Goal: Task Accomplishment & Management: Use online tool/utility

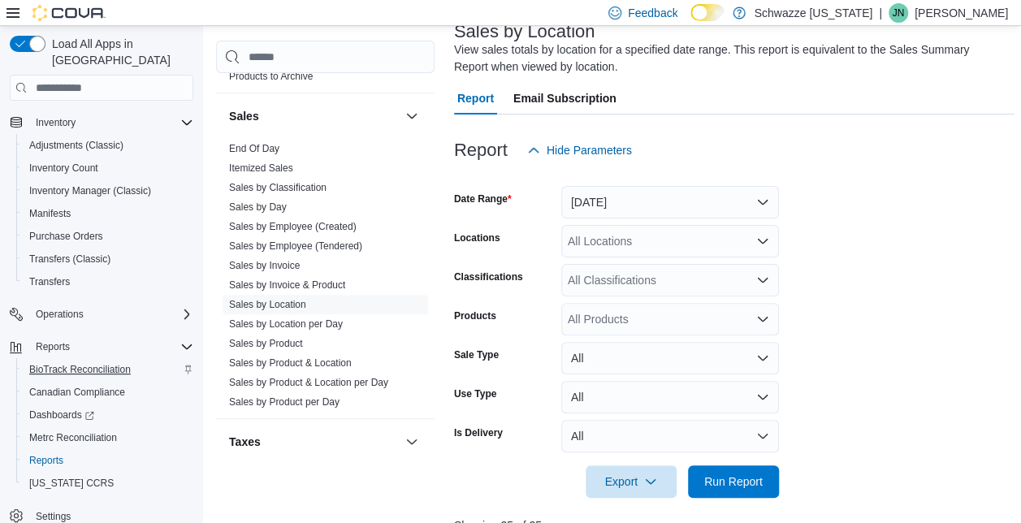
scroll to position [97, 0]
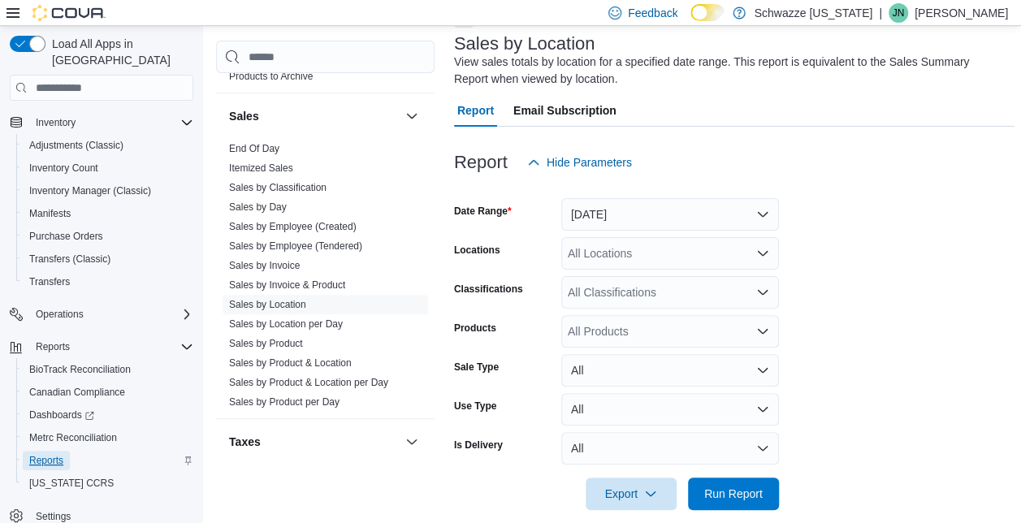
click at [45, 454] on span "Reports" at bounding box center [46, 460] width 34 height 13
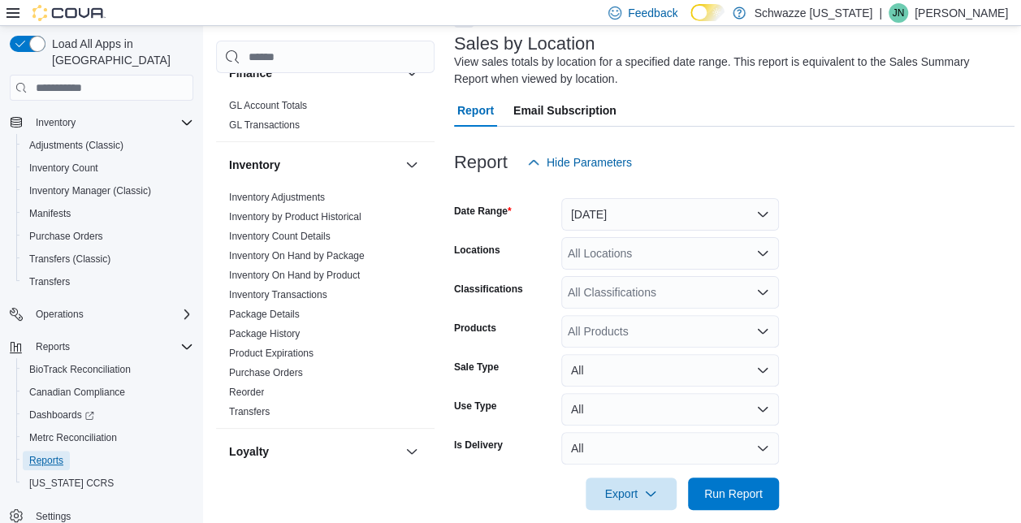
scroll to position [447, 0]
click at [294, 193] on link "Inventory Adjustments" at bounding box center [277, 198] width 96 height 11
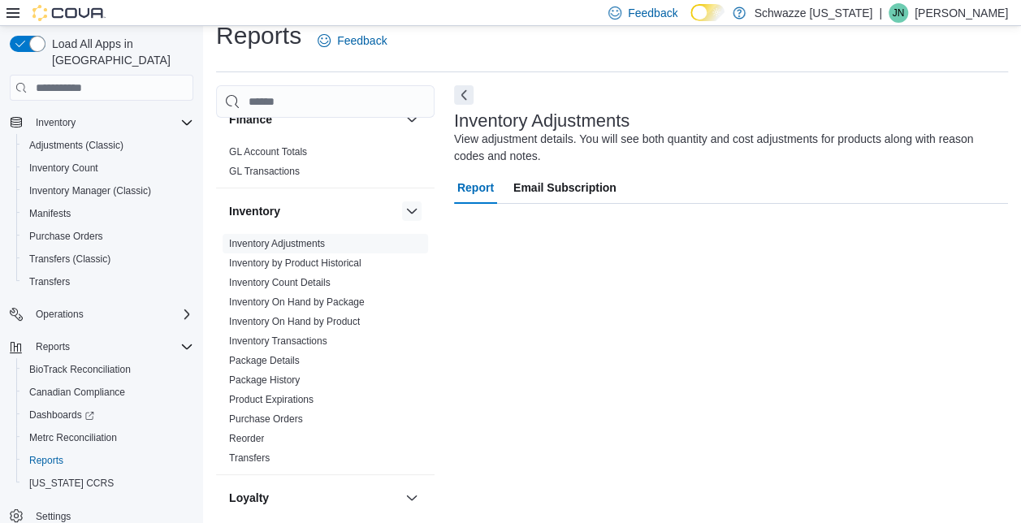
scroll to position [19, 0]
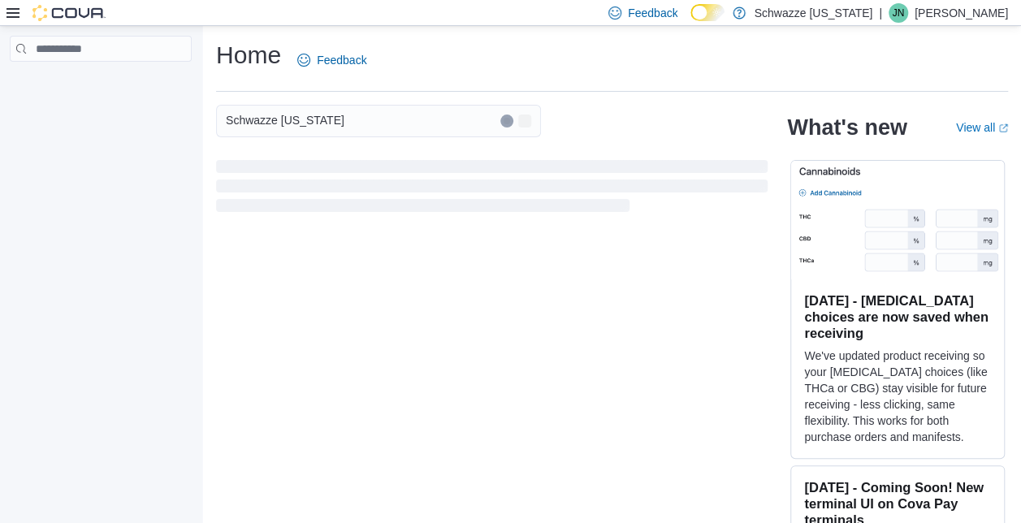
scroll to position [39, 0]
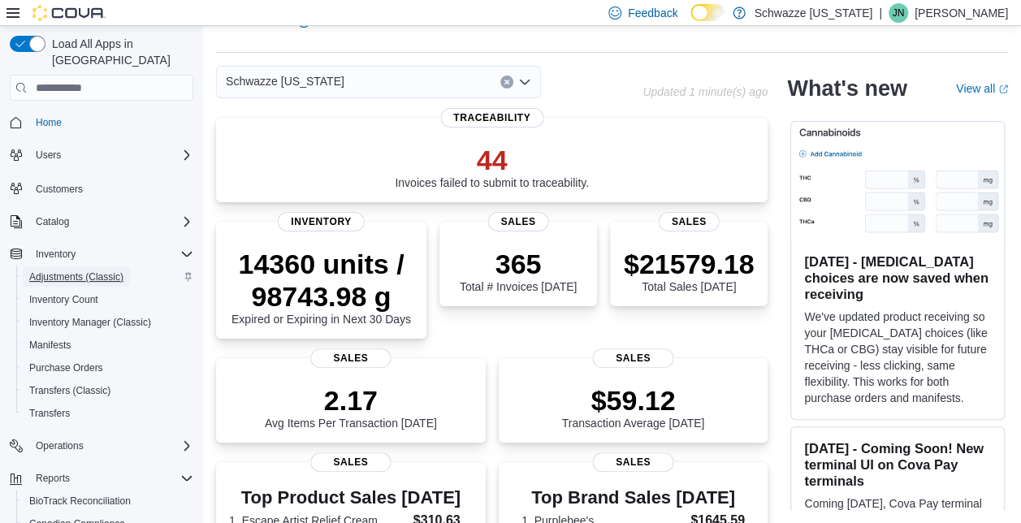
click at [83, 270] on span "Adjustments (Classic)" at bounding box center [76, 276] width 94 height 13
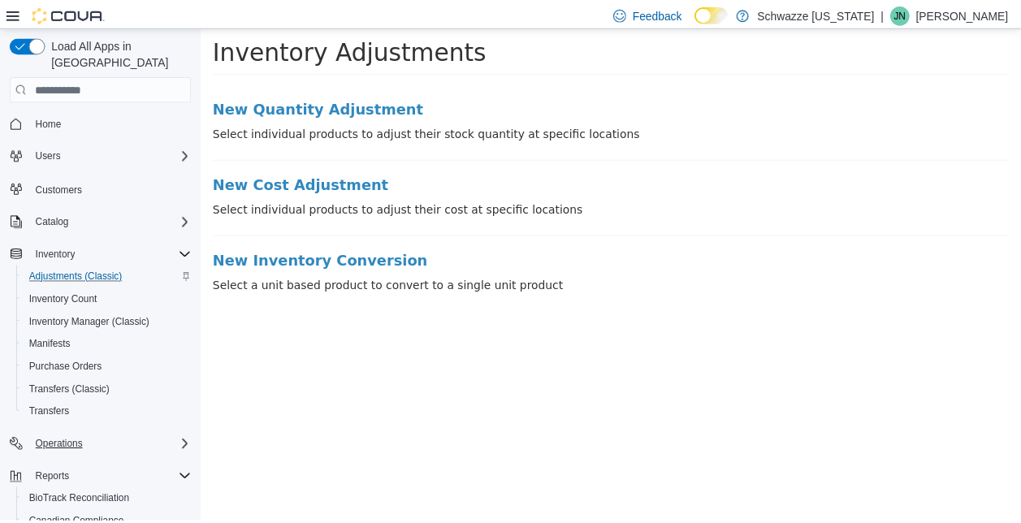
scroll to position [132, 0]
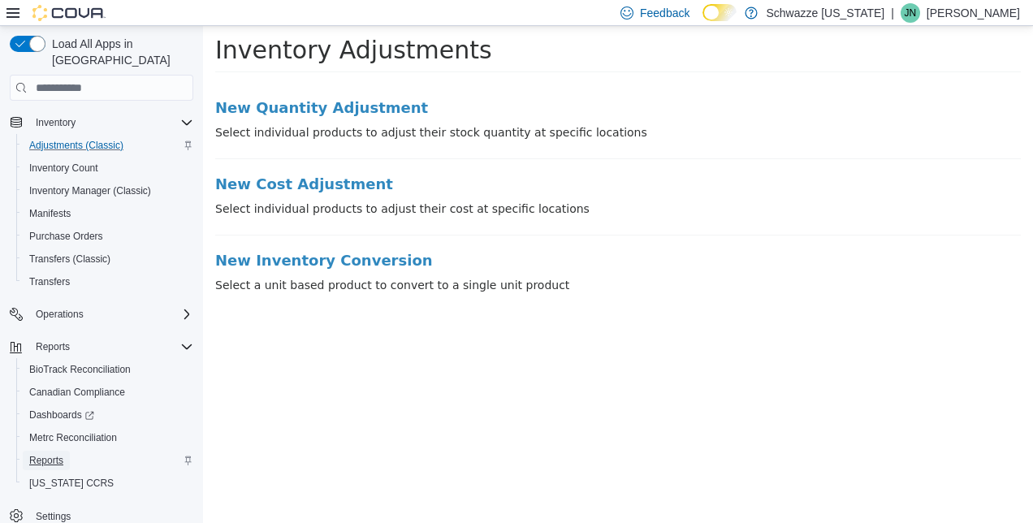
click at [58, 454] on span "Reports" at bounding box center [46, 460] width 34 height 13
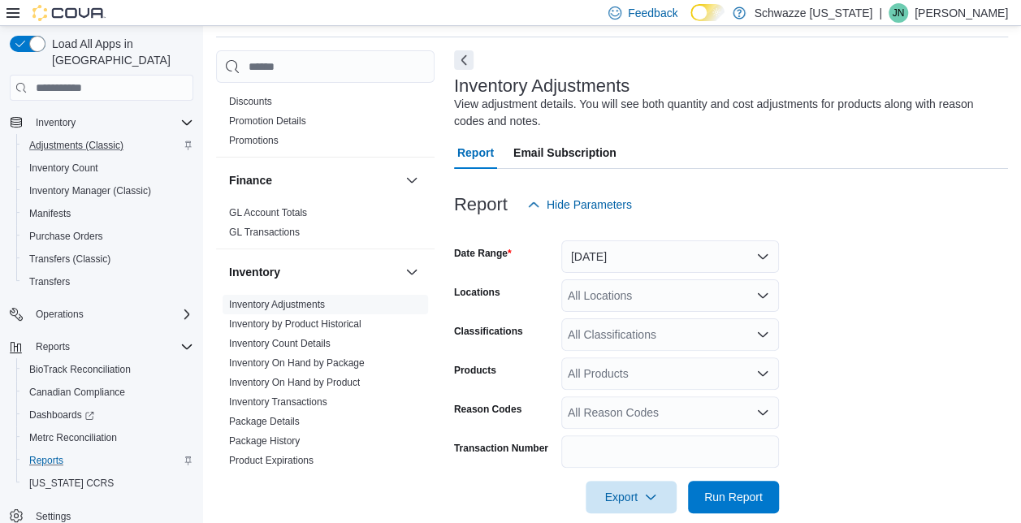
scroll to position [353, 0]
click at [287, 301] on link "Inventory Adjustments" at bounding box center [277, 301] width 96 height 11
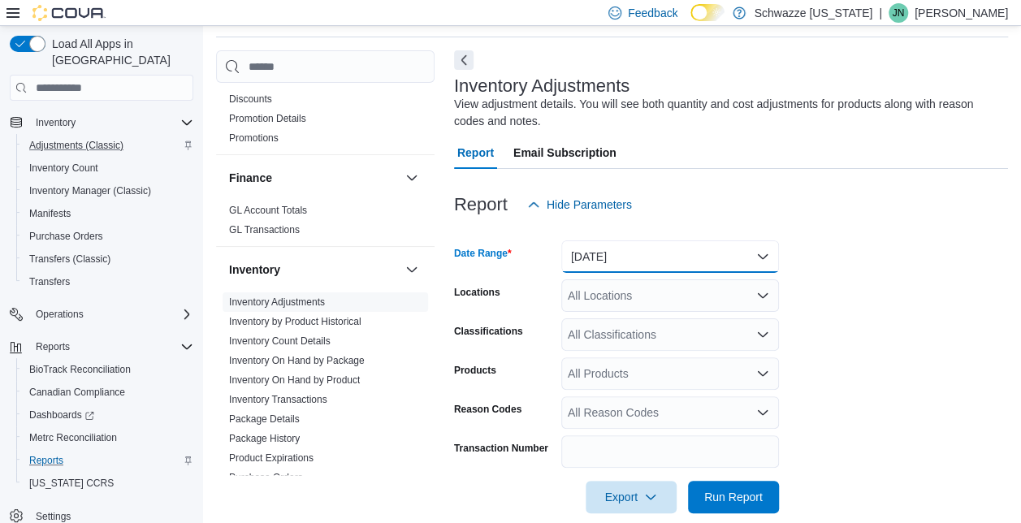
click at [643, 259] on button "Yesterday" at bounding box center [670, 256] width 218 height 32
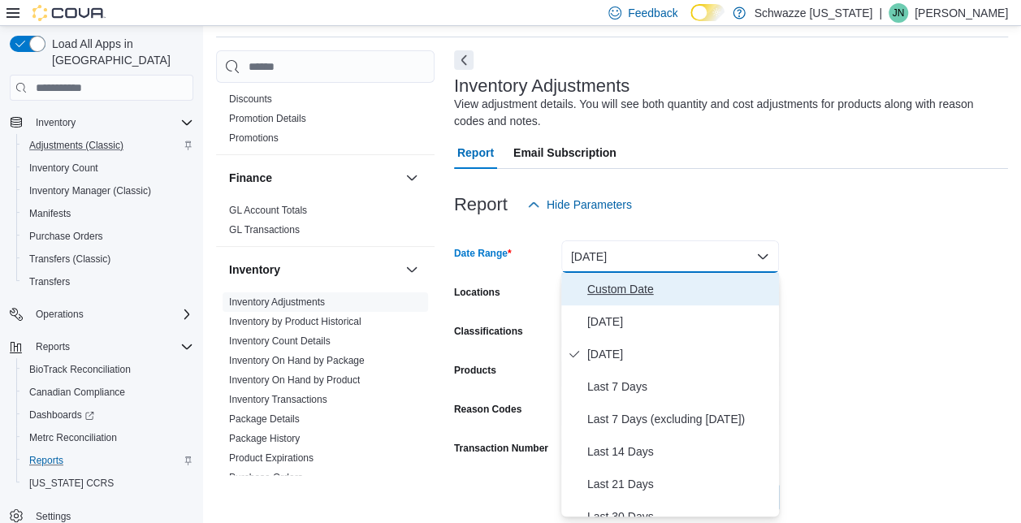
click at [626, 292] on span "Custom Date" at bounding box center [679, 288] width 185 height 19
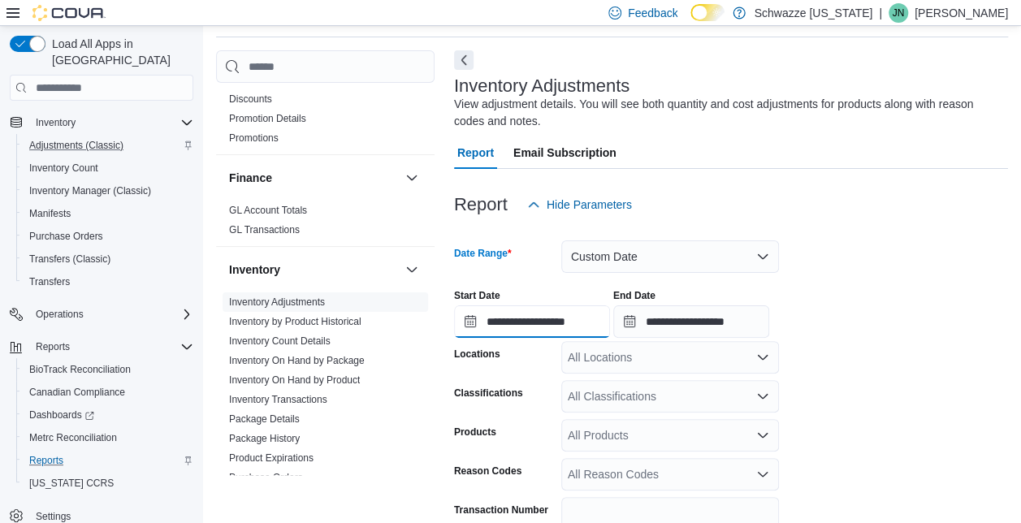
click at [502, 313] on input "**********" at bounding box center [532, 321] width 156 height 32
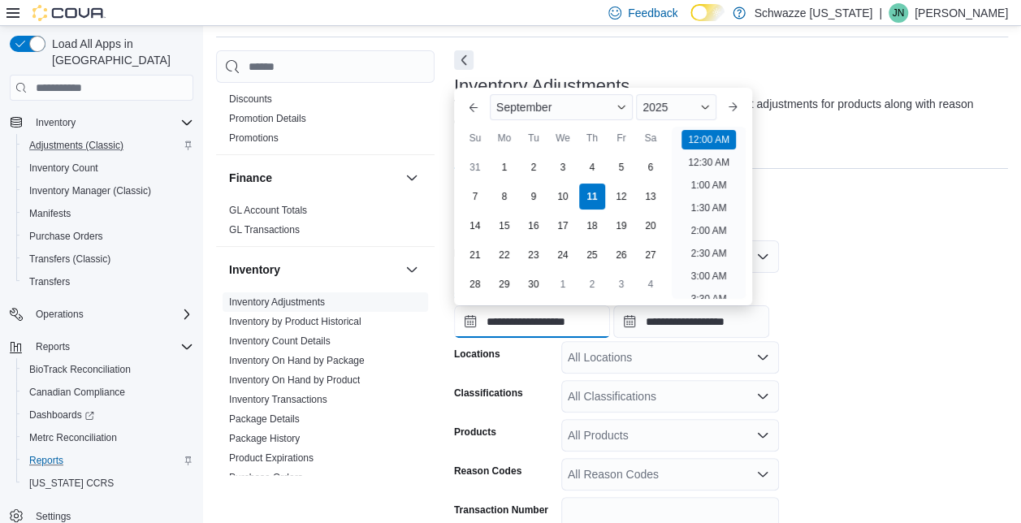
scroll to position [50, 0]
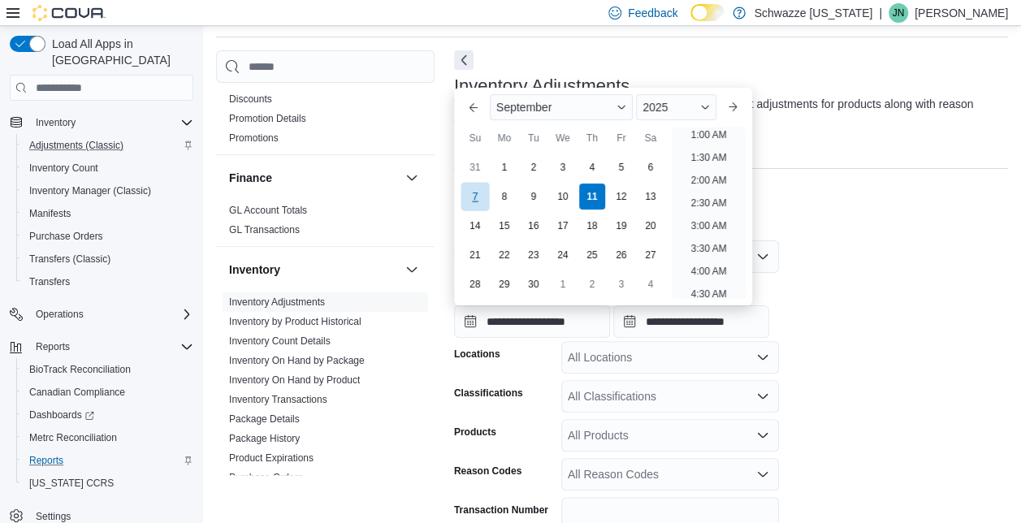
click at [482, 196] on div "7" at bounding box center [474, 197] width 28 height 28
type input "**********"
click at [955, 287] on div "**********" at bounding box center [731, 307] width 554 height 62
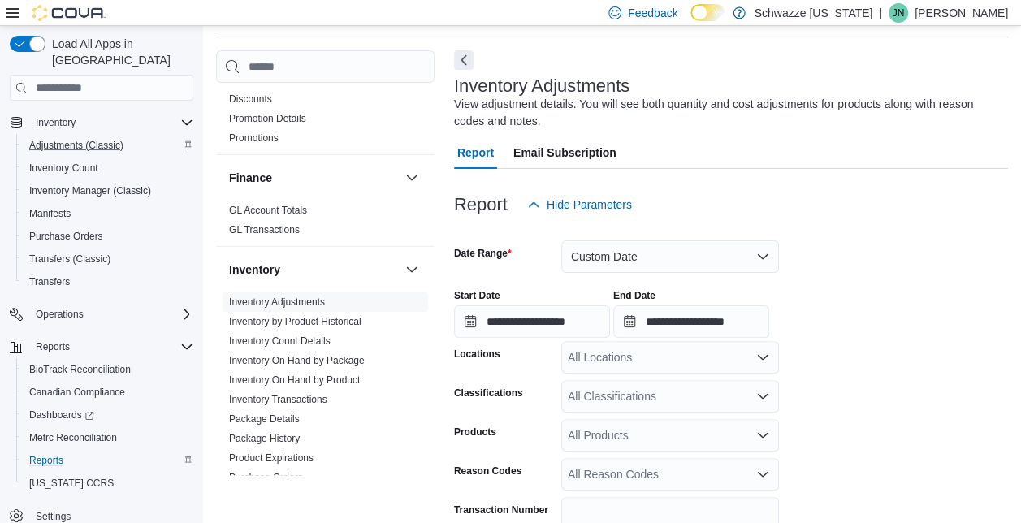
scroll to position [139, 0]
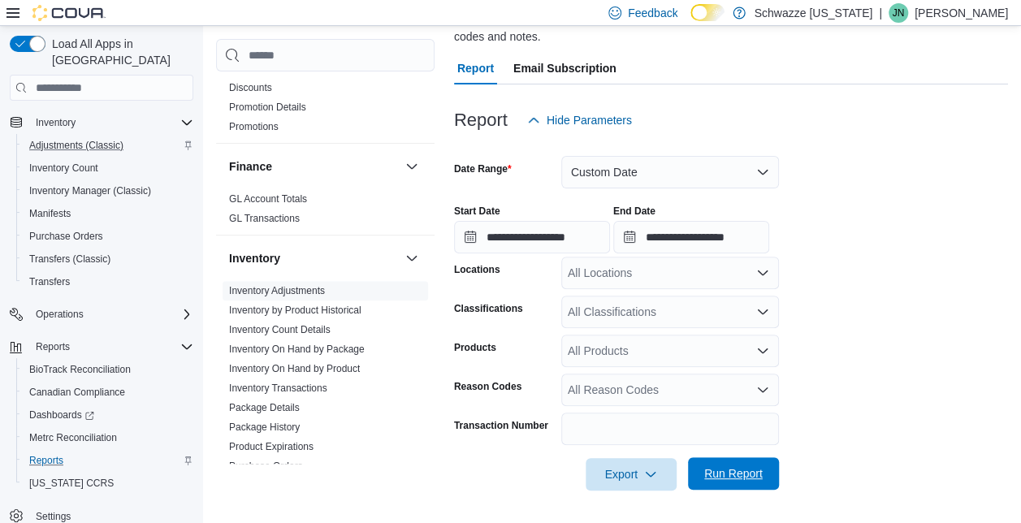
click at [731, 473] on span "Run Report" at bounding box center [733, 473] width 58 height 16
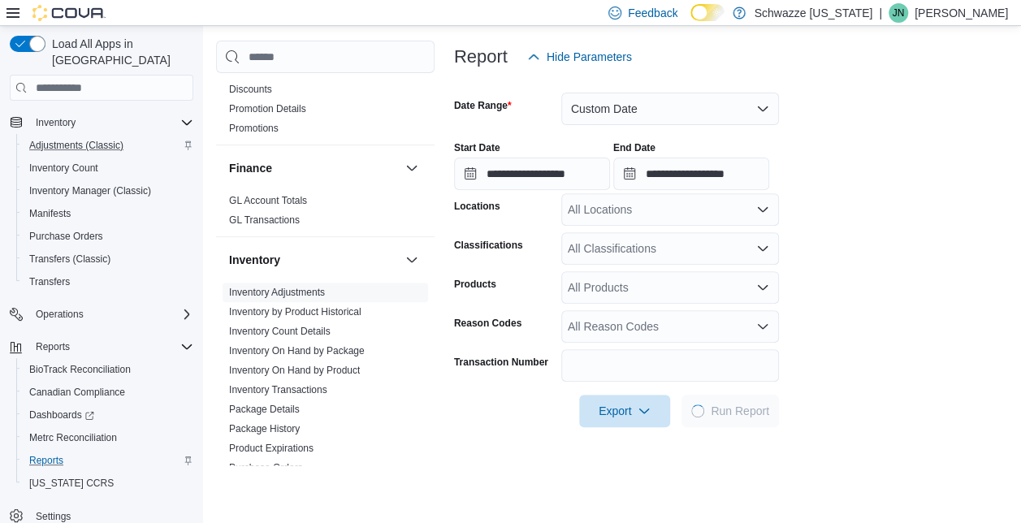
scroll to position [204, 0]
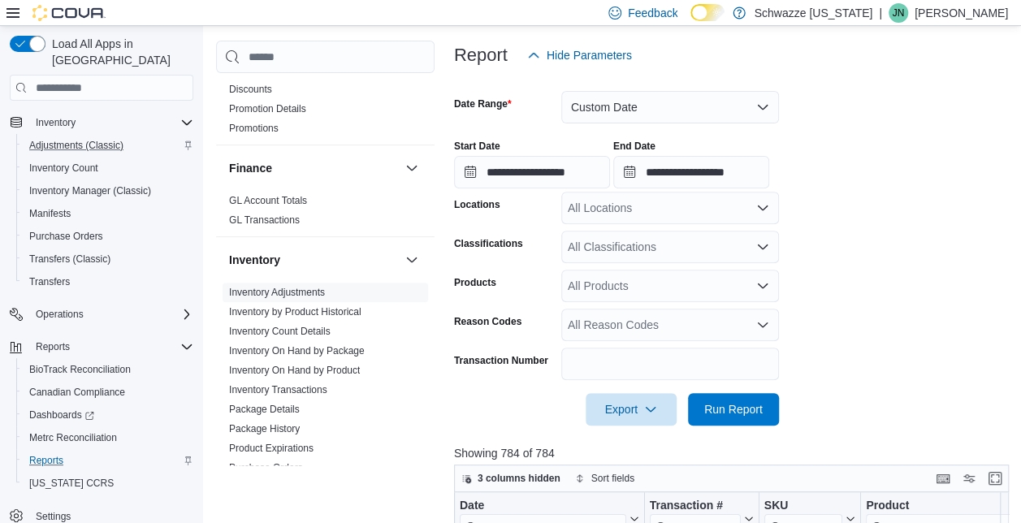
click at [982, 175] on div "**********" at bounding box center [734, 158] width 560 height 62
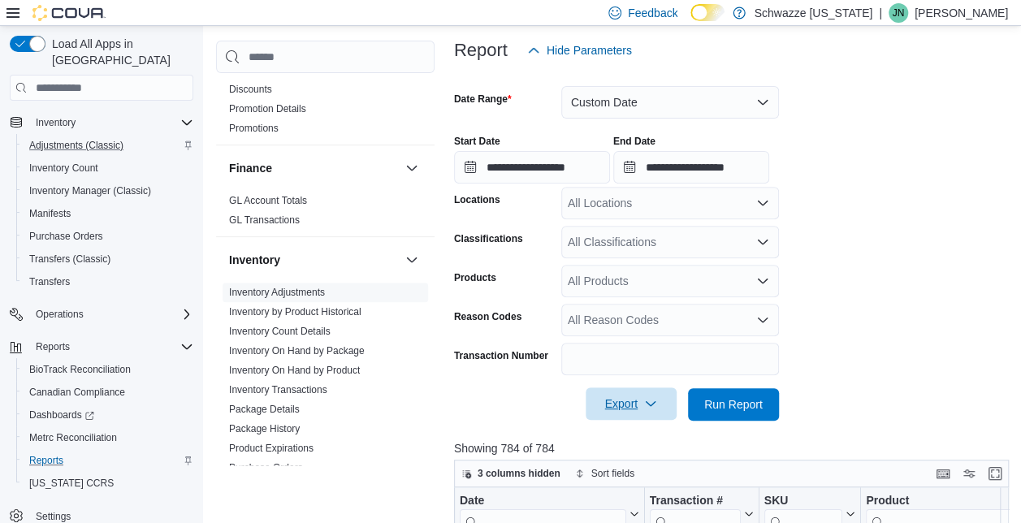
click at [655, 401] on icon "button" at bounding box center [650, 403] width 13 height 13
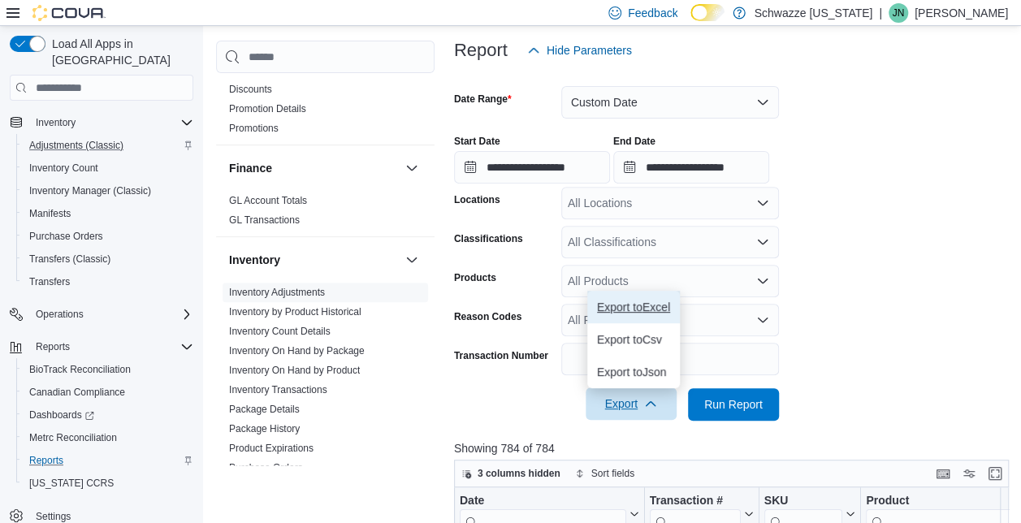
click at [625, 302] on span "Export to Excel" at bounding box center [633, 306] width 73 height 13
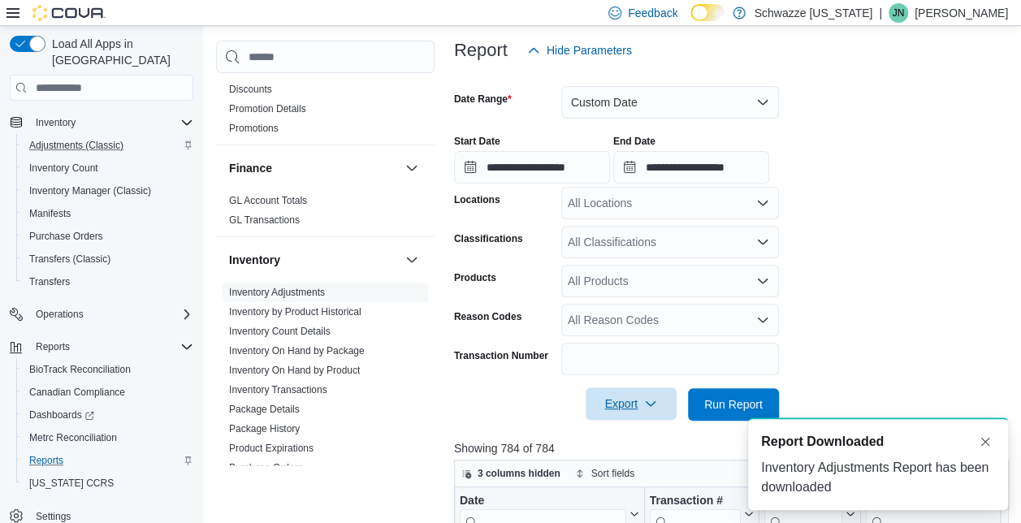
scroll to position [0, 0]
